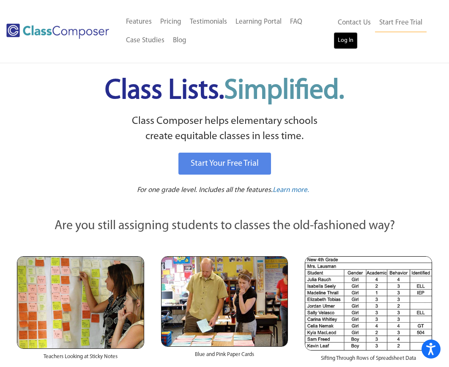
click at [347, 40] on link "Log In" at bounding box center [345, 40] width 24 height 17
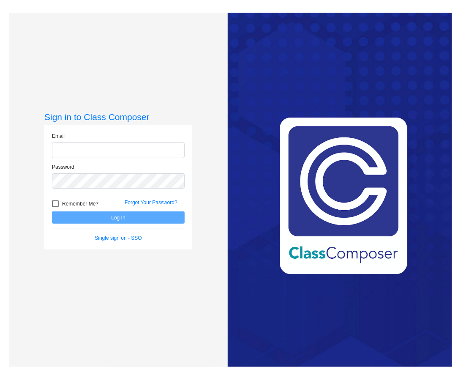
type input "[EMAIL_ADDRESS][DOMAIN_NAME]"
click at [106, 157] on input "[EMAIL_ADDRESS][DOMAIN_NAME]" at bounding box center [118, 150] width 133 height 16
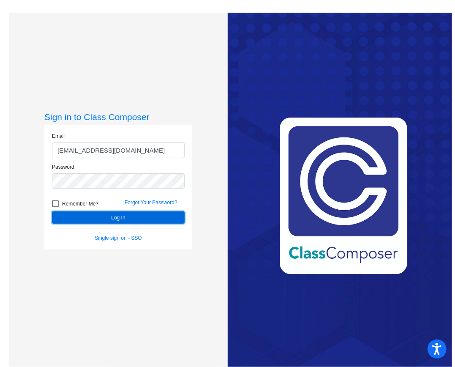
click at [70, 222] on button "Log In" at bounding box center [118, 217] width 133 height 12
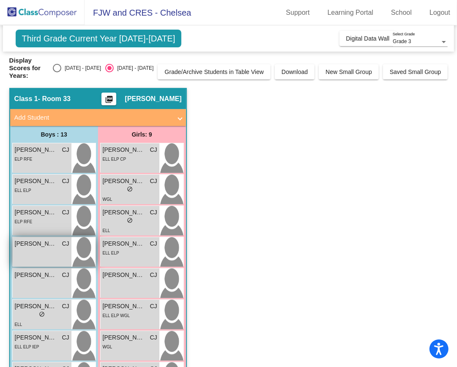
click at [76, 248] on img at bounding box center [83, 252] width 24 height 30
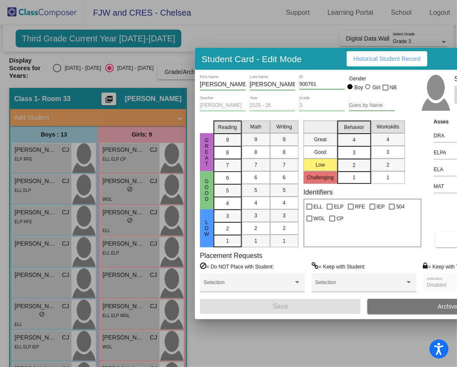
click at [279, 337] on div at bounding box center [228, 183] width 457 height 367
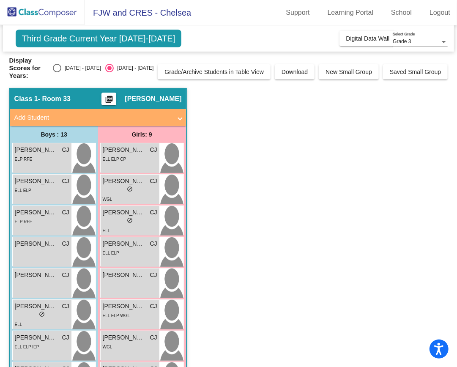
click at [61, 64] on div "Select an option" at bounding box center [57, 68] width 8 height 8
click at [57, 72] on input "2024 - 2025" at bounding box center [57, 72] width 0 height 0
radio input "true"
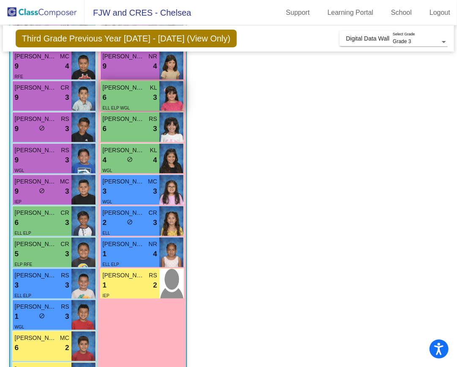
scroll to position [188, 0]
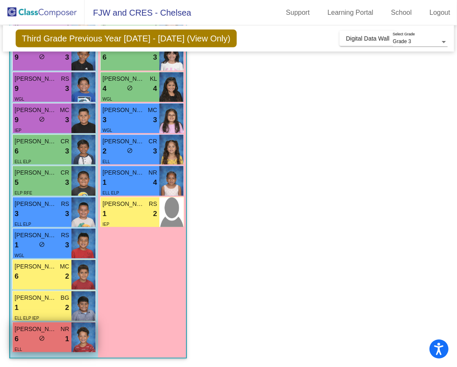
click at [82, 336] on img at bounding box center [83, 337] width 24 height 30
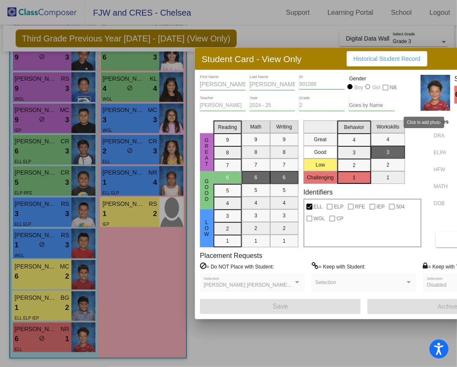
click at [427, 105] on img at bounding box center [435, 93] width 30 height 36
click at [296, 352] on div at bounding box center [228, 183] width 457 height 367
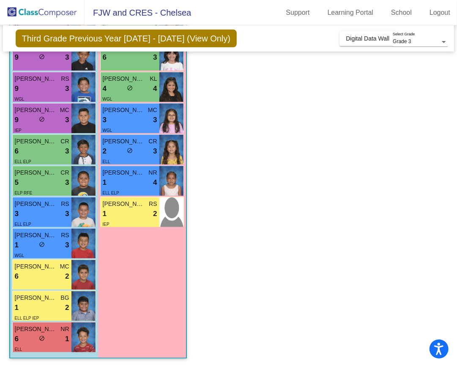
scroll to position [0, 0]
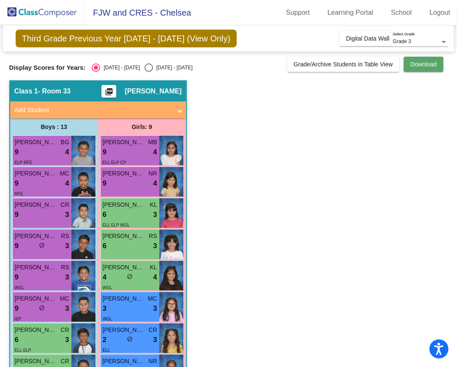
click at [427, 64] on span "Download" at bounding box center [423, 64] width 26 height 7
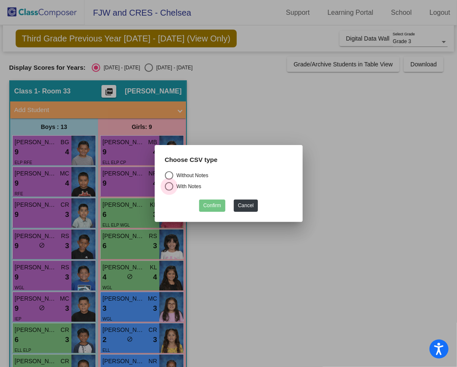
click at [167, 185] on div "Select an option" at bounding box center [169, 186] width 8 height 8
click at [169, 190] on input "With Notes" at bounding box center [169, 190] width 0 height 0
radio input "true"
click at [215, 205] on button "Confirm" at bounding box center [212, 205] width 26 height 12
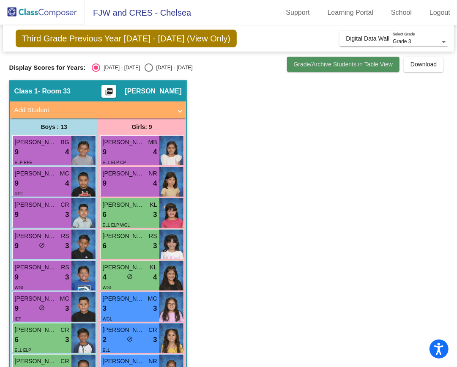
click at [350, 61] on span "Grade/Archive Students in Table View" at bounding box center [343, 64] width 99 height 7
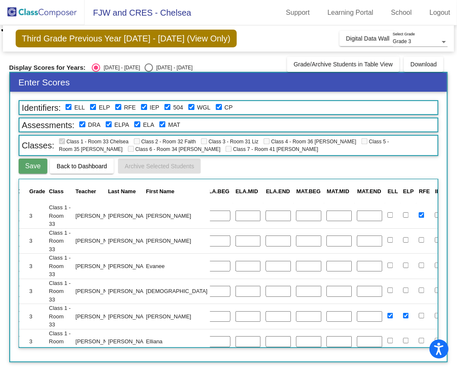
scroll to position [0, 458]
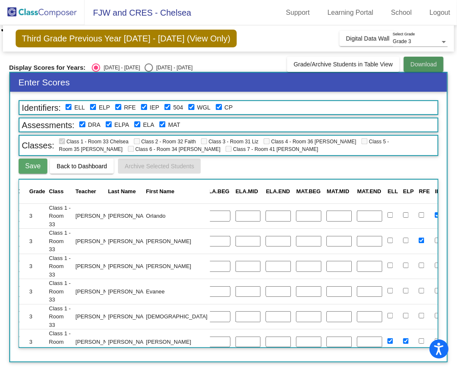
click at [426, 65] on span "Download" at bounding box center [423, 64] width 26 height 7
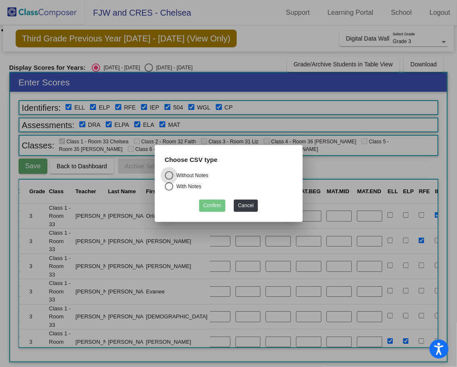
click at [169, 190] on div "Select an option" at bounding box center [169, 186] width 8 height 8
click at [169, 190] on input "With Notes" at bounding box center [169, 190] width 0 height 0
radio input "true"
click at [217, 206] on button "Confirm" at bounding box center [212, 205] width 26 height 12
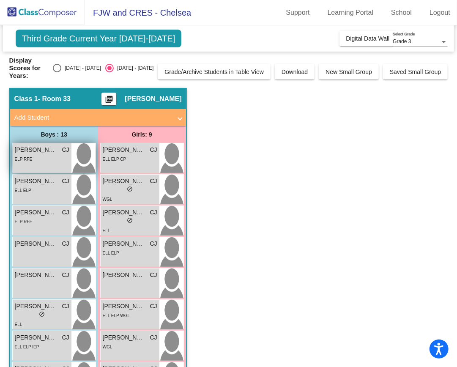
click at [49, 145] on span "Alan Alonso Casas" at bounding box center [36, 149] width 42 height 9
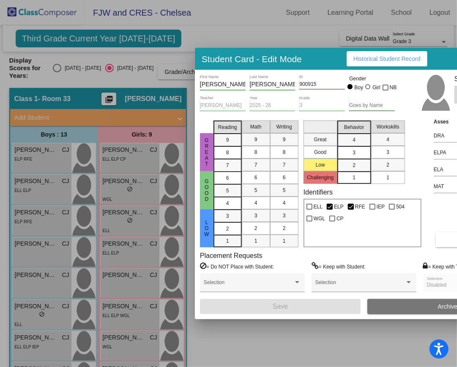
click at [249, 28] on div at bounding box center [228, 183] width 457 height 367
click at [249, 28] on div "Third Grade Current Year 2025-2026 Add, Move, or Retain Students Off On Incomin…" at bounding box center [228, 38] width 451 height 26
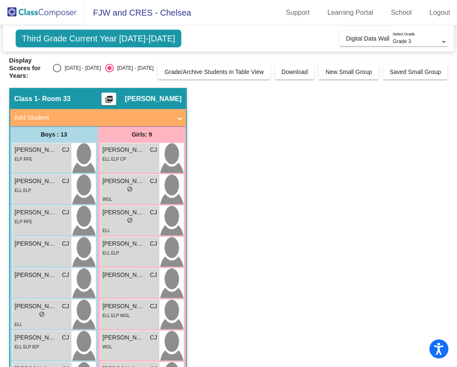
drag, startPoint x: 249, startPoint y: 28, endPoint x: 208, endPoint y: 29, distance: 41.0
click at [208, 29] on div "Third Grade Current Year 2025-2026 Add, Move, or Retain Students Off On Incomin…" at bounding box center [228, 38] width 451 height 26
